Goal: Transaction & Acquisition: Obtain resource

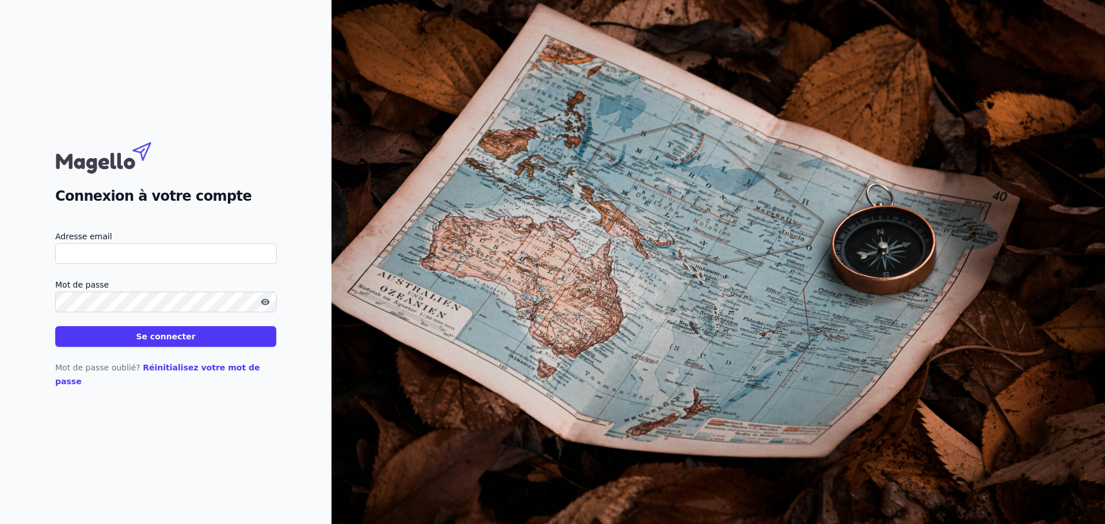
type input "[PERSON_NAME][EMAIL_ADDRESS][DOMAIN_NAME]"
click at [173, 347] on button "Se connecter" at bounding box center [165, 336] width 221 height 21
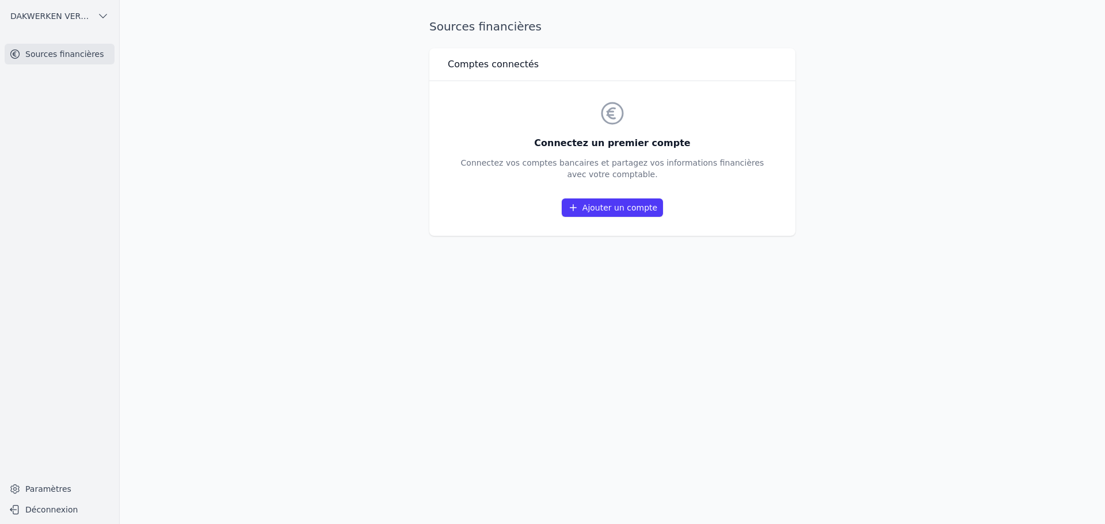
click at [602, 206] on link "Ajouter un compte" at bounding box center [612, 208] width 101 height 18
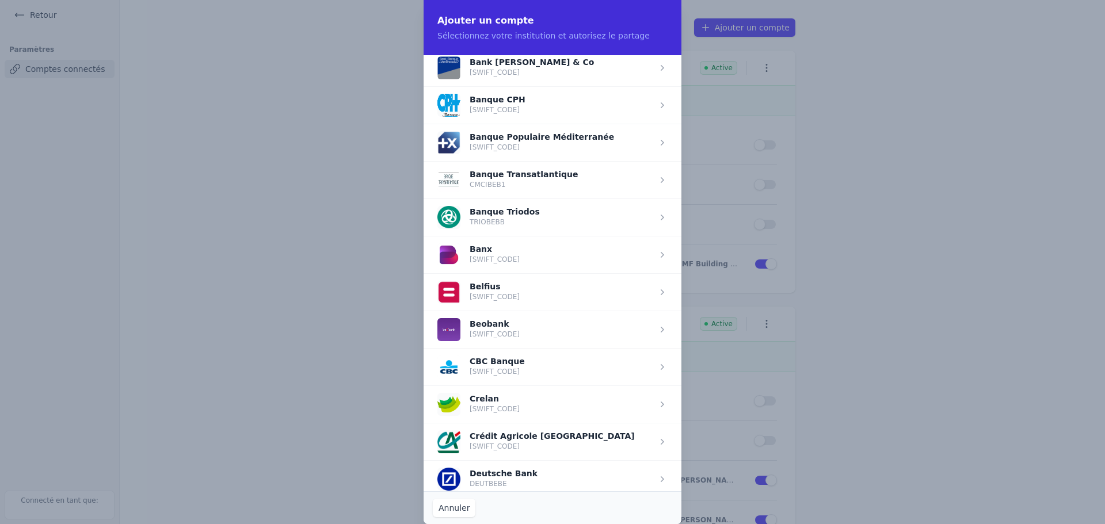
scroll to position [288, 0]
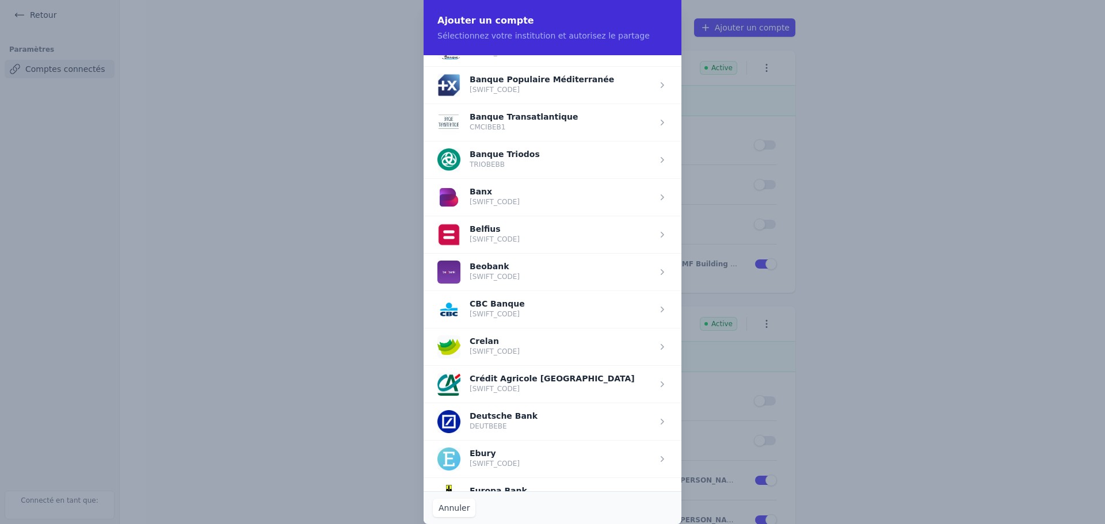
click at [540, 239] on span "button" at bounding box center [553, 234] width 258 height 37
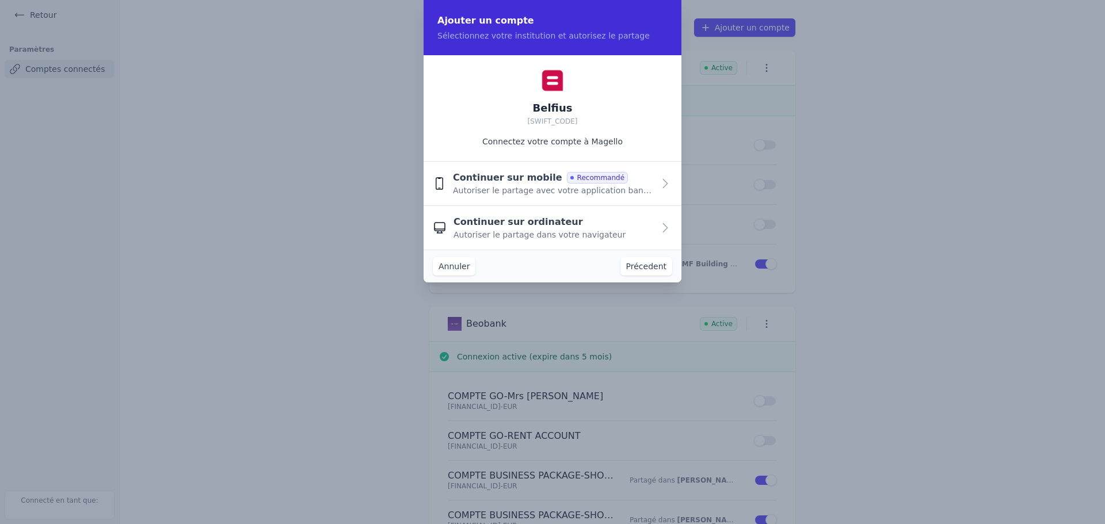
click at [457, 268] on button "Annuler" at bounding box center [454, 266] width 43 height 18
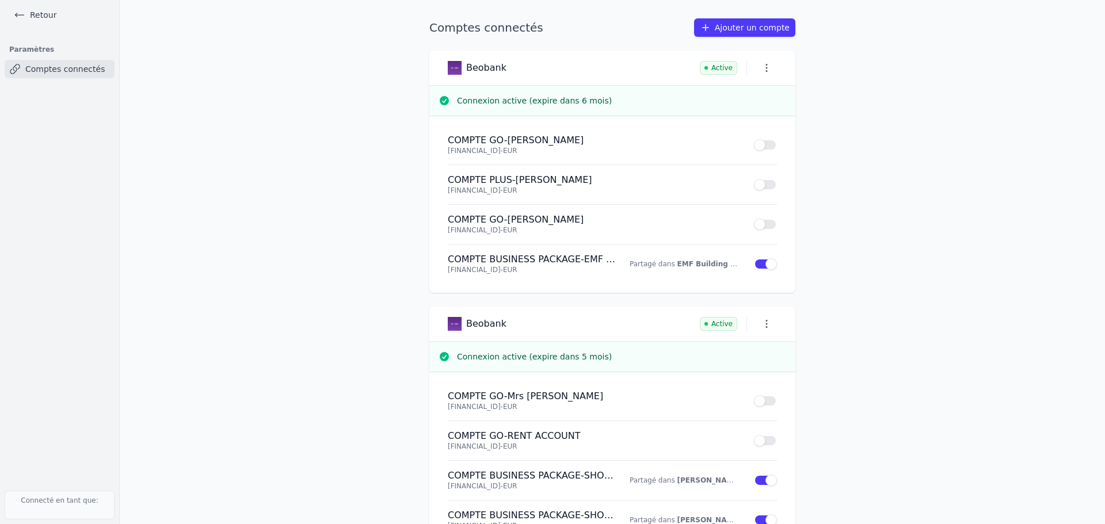
click at [44, 20] on link "Retour" at bounding box center [35, 15] width 52 height 16
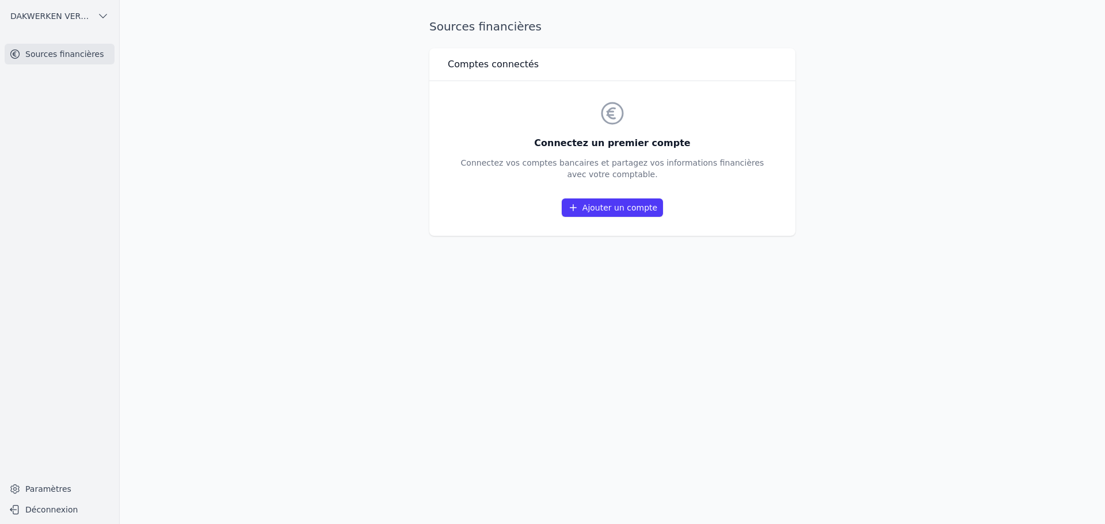
click at [80, 17] on span "DAKWERKEN VERSTREPEN BV" at bounding box center [51, 16] width 82 height 12
click at [70, 160] on span "[PERSON_NAME] ET PARTNERS SRL" at bounding box center [65, 160] width 80 height 12
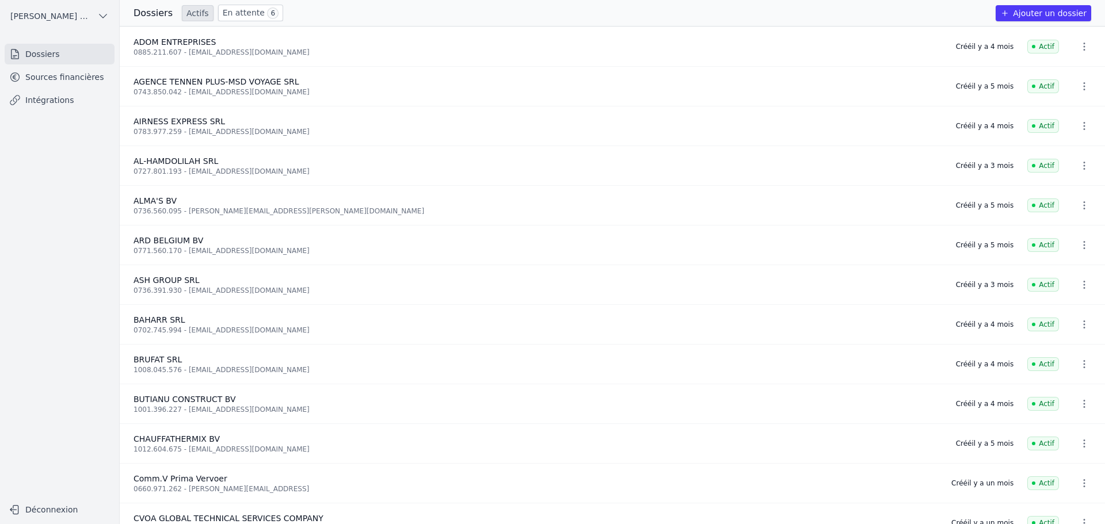
click at [38, 79] on link "Sources financières" at bounding box center [60, 77] width 110 height 21
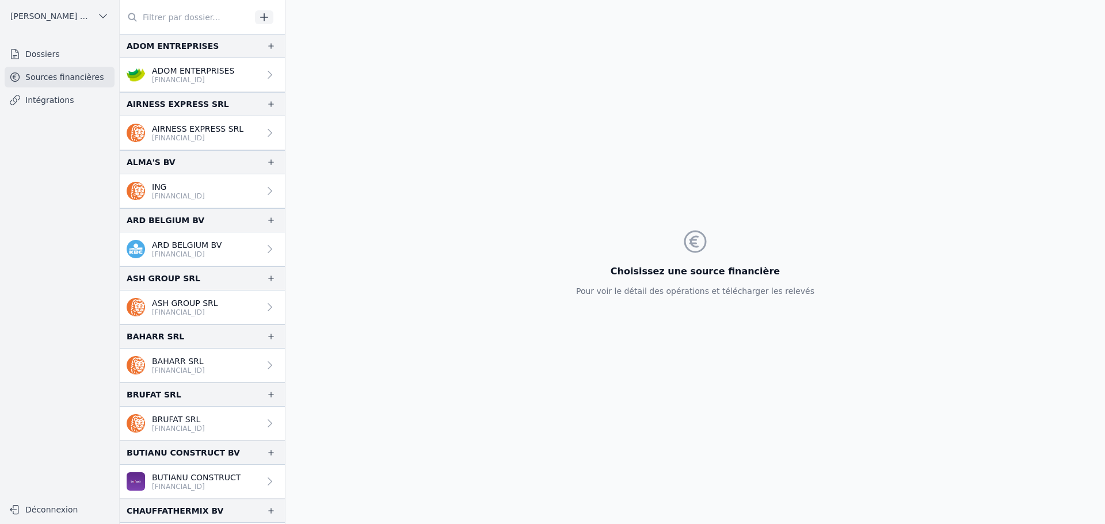
click at [185, 22] on input "text" at bounding box center [185, 17] width 131 height 21
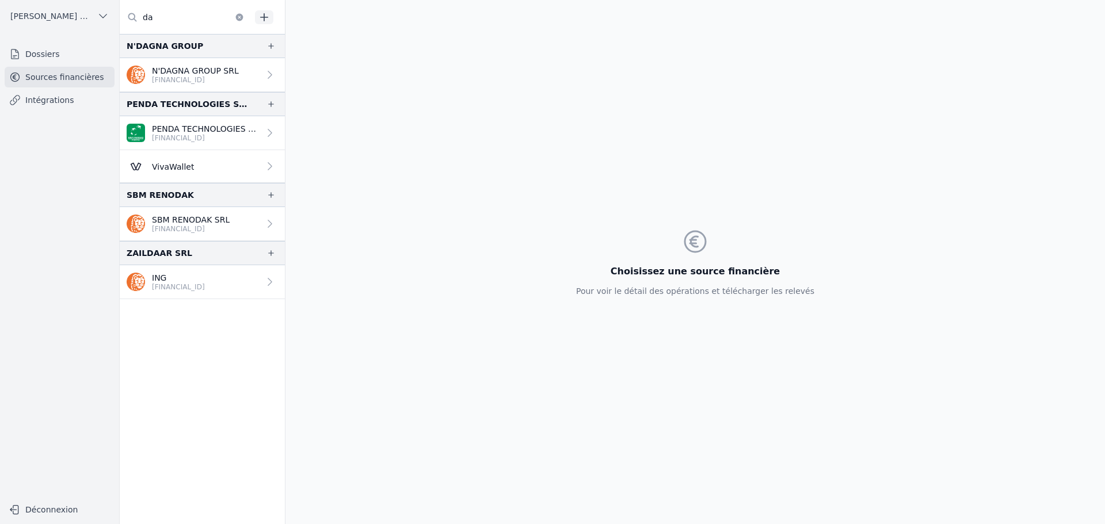
type input "da"
click at [62, 54] on link "Dossiers" at bounding box center [60, 54] width 110 height 21
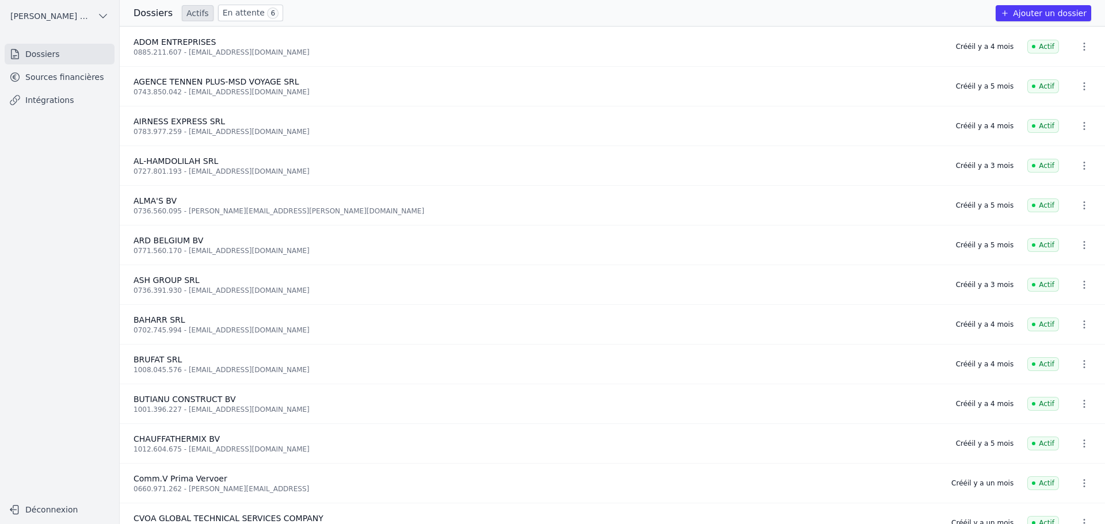
click at [50, 72] on link "Sources financières" at bounding box center [60, 77] width 110 height 21
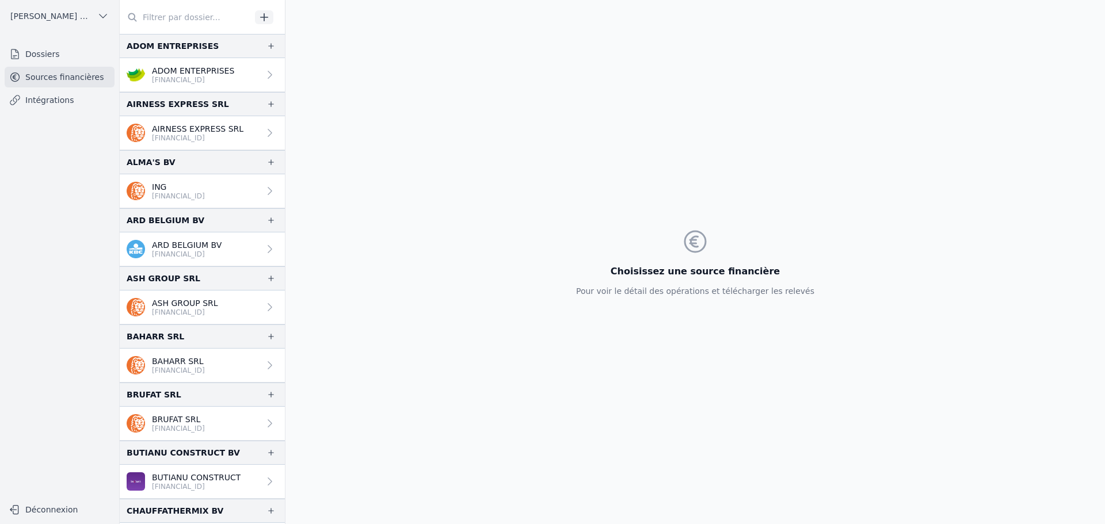
click at [70, 52] on link "Dossiers" at bounding box center [60, 54] width 110 height 21
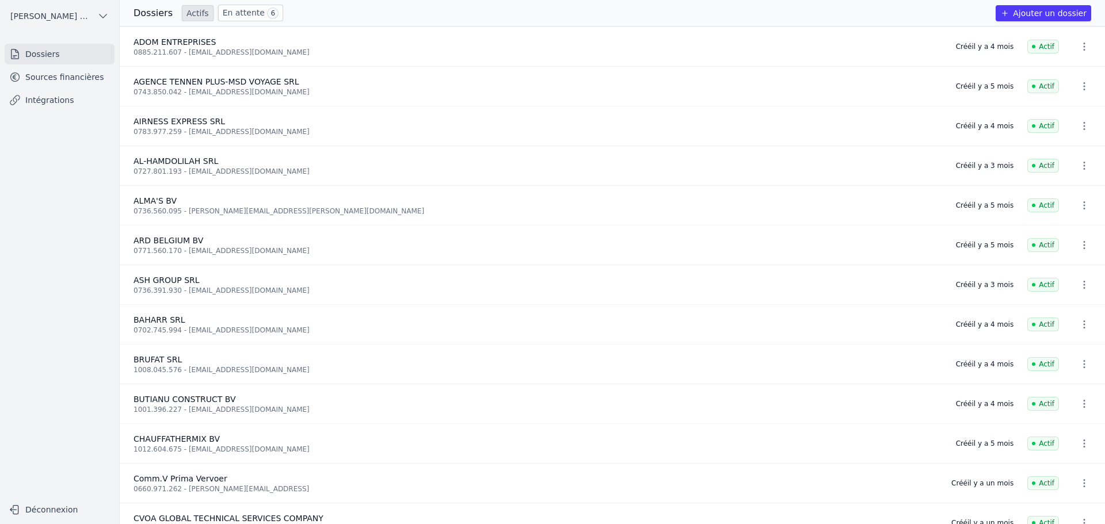
click at [79, 13] on span "[PERSON_NAME] ET PARTNERS SRL" at bounding box center [51, 16] width 82 height 12
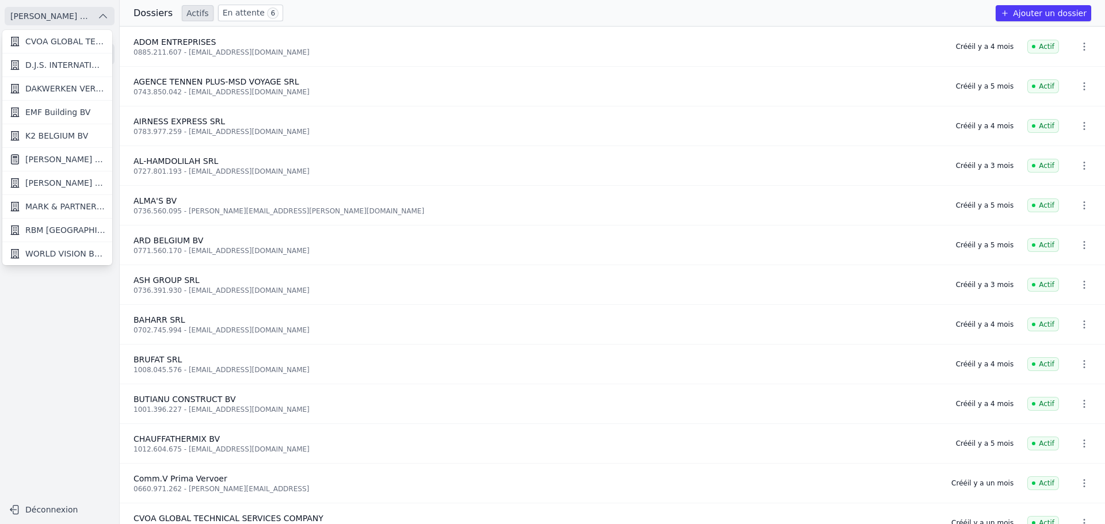
click at [74, 91] on span "DAKWERKEN VERSTREPEN BV" at bounding box center [65, 89] width 80 height 12
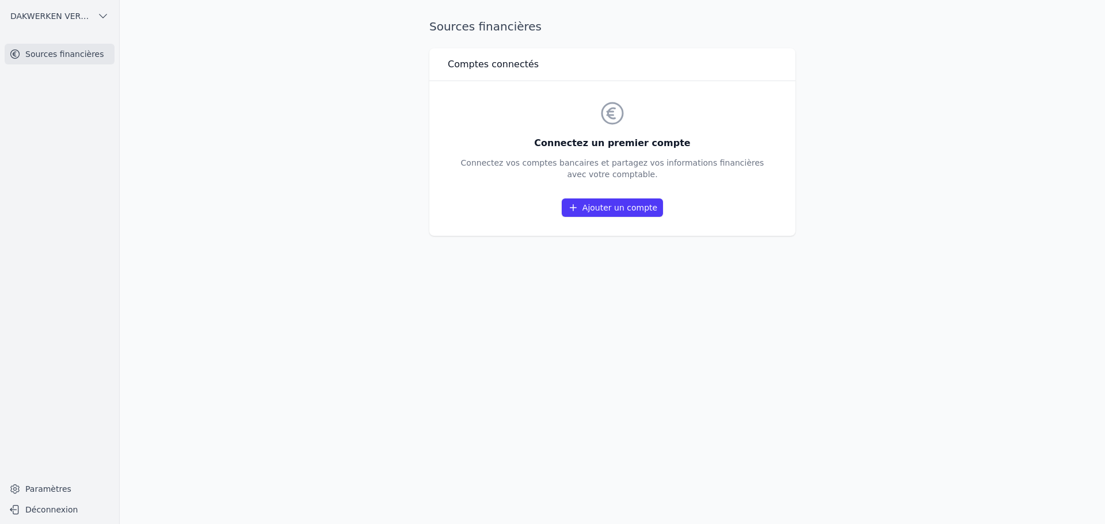
click at [634, 209] on link "Ajouter un compte" at bounding box center [612, 208] width 101 height 18
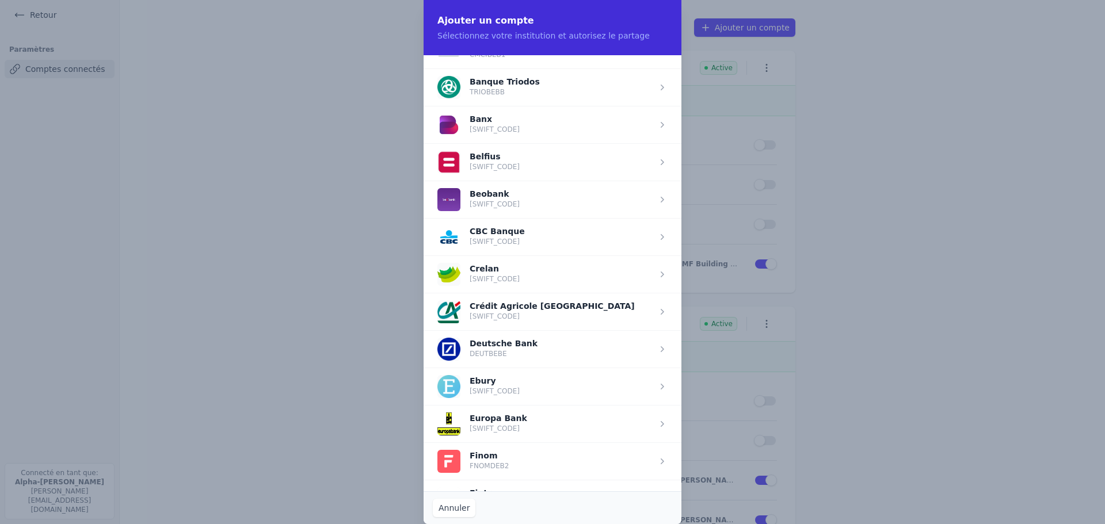
scroll to position [340, 0]
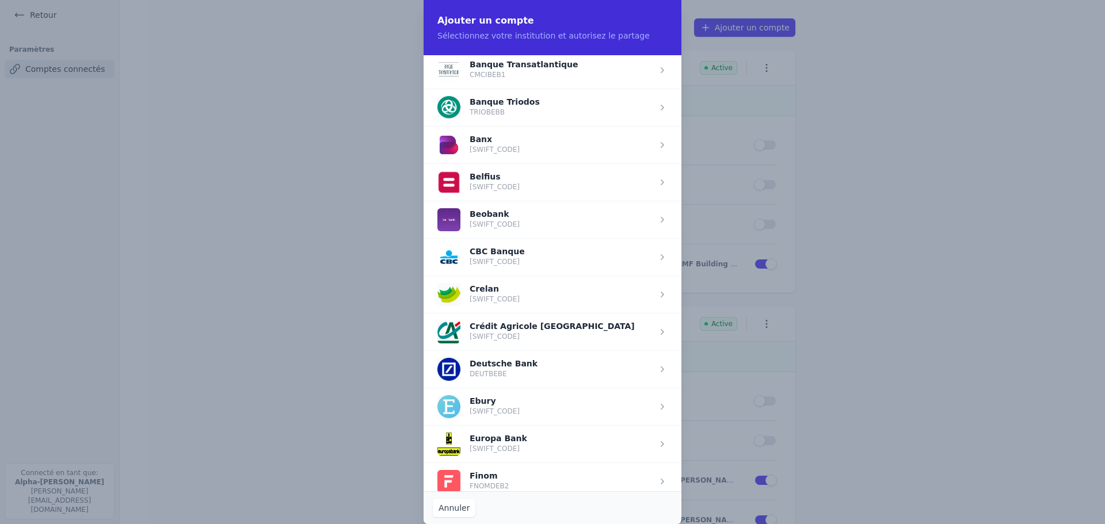
click at [524, 189] on span "button" at bounding box center [553, 181] width 258 height 37
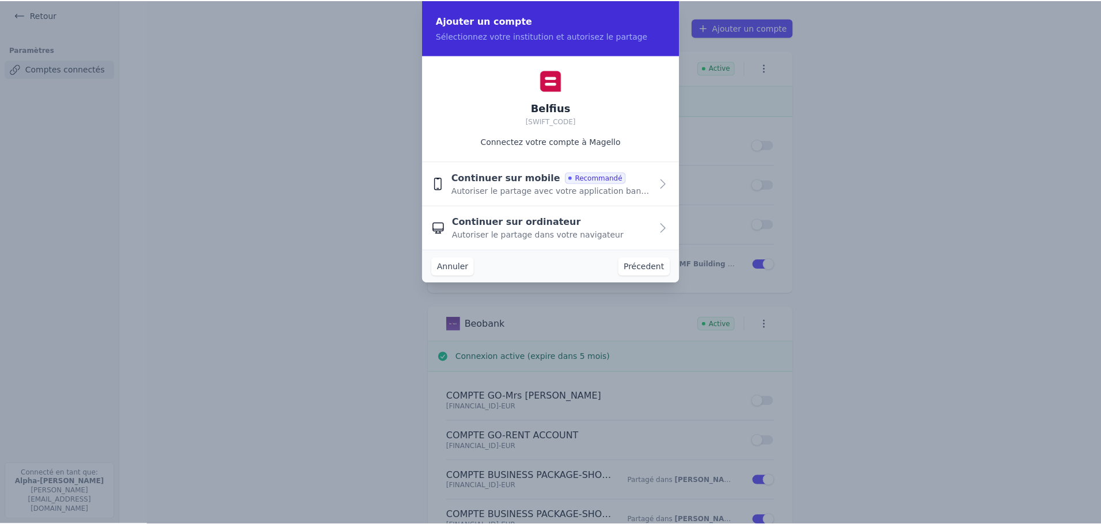
scroll to position [0, 0]
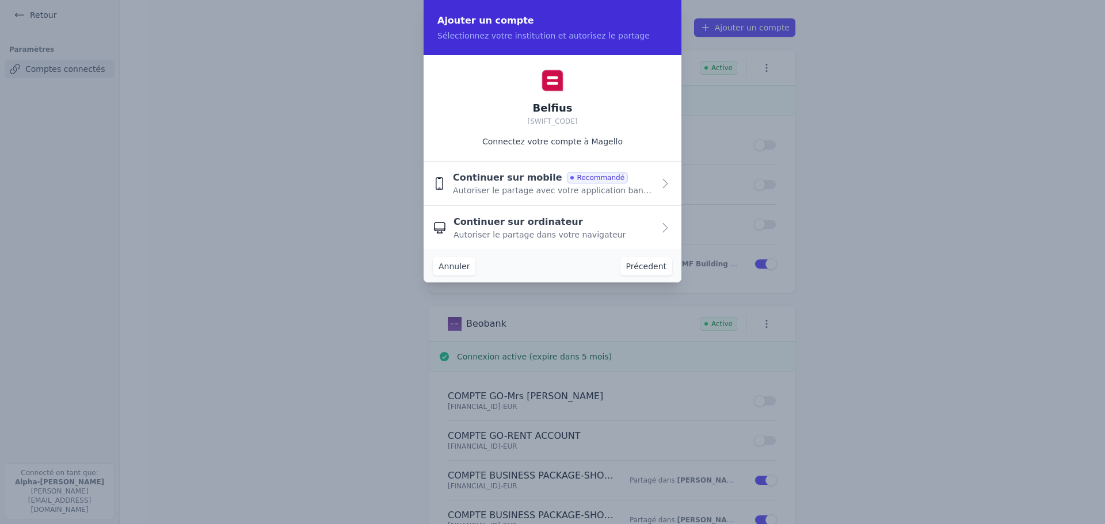
click at [575, 231] on span "Autoriser le partage dans votre navigateur" at bounding box center [540, 235] width 172 height 12
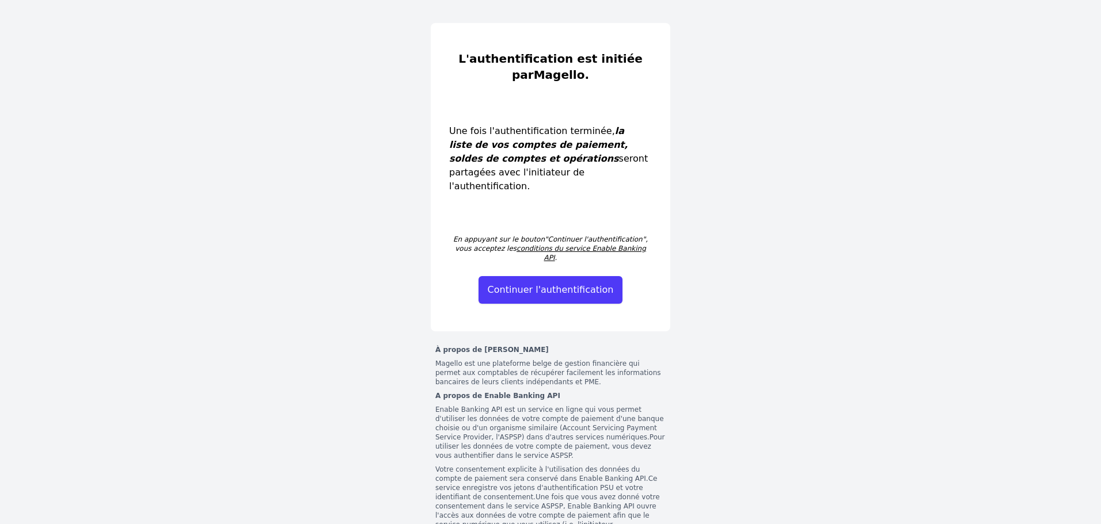
click at [568, 276] on button "Continuer l'authentification" at bounding box center [550, 290] width 144 height 28
